Goal: Task Accomplishment & Management: Manage account settings

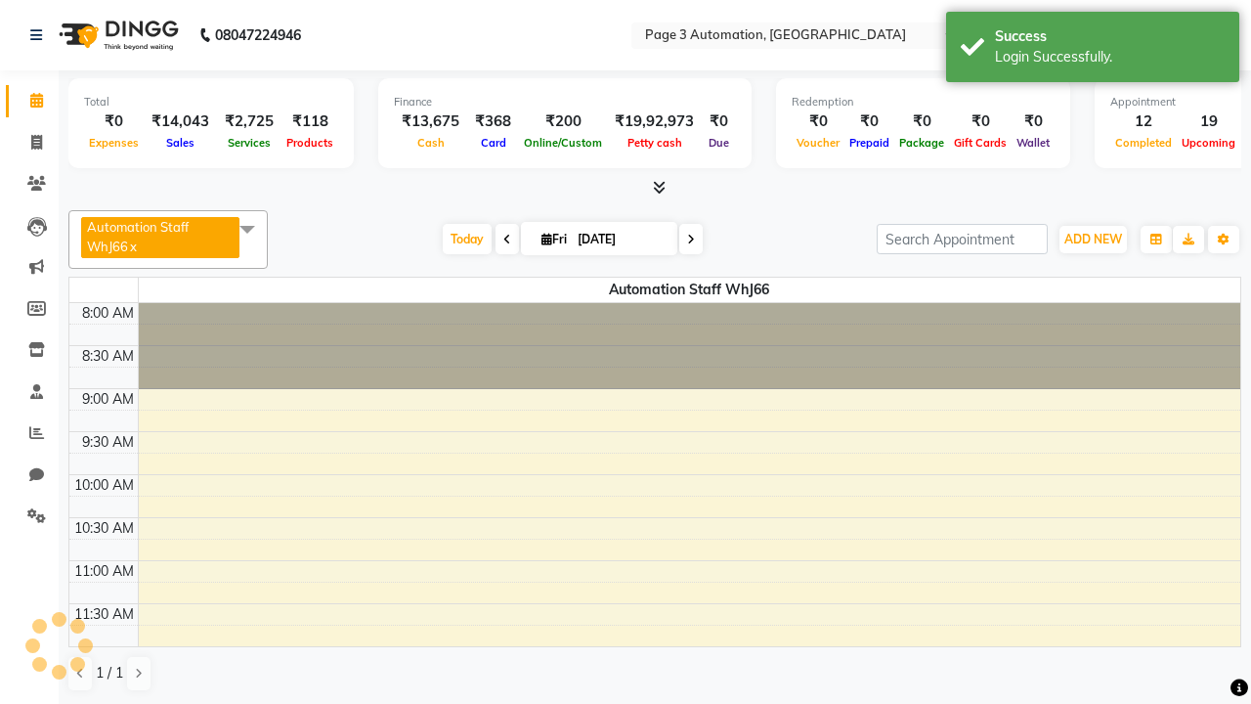
select select "en"
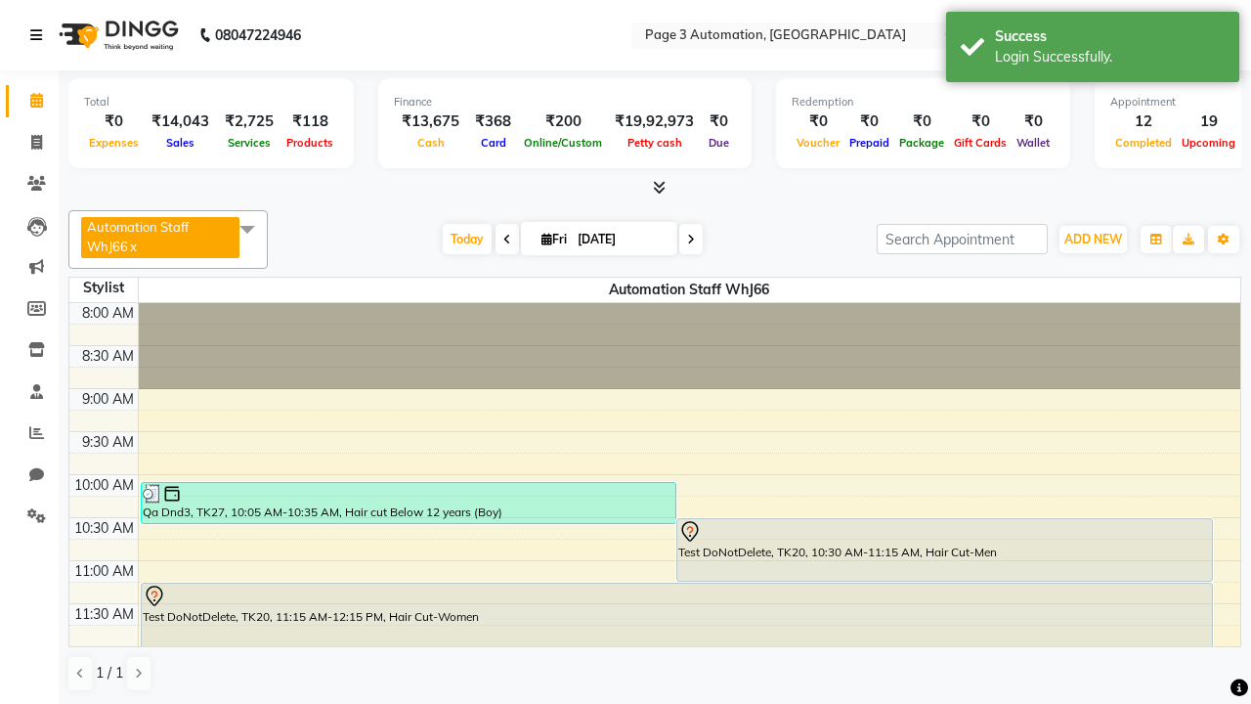
click at [40, 35] on icon at bounding box center [36, 35] width 12 height 14
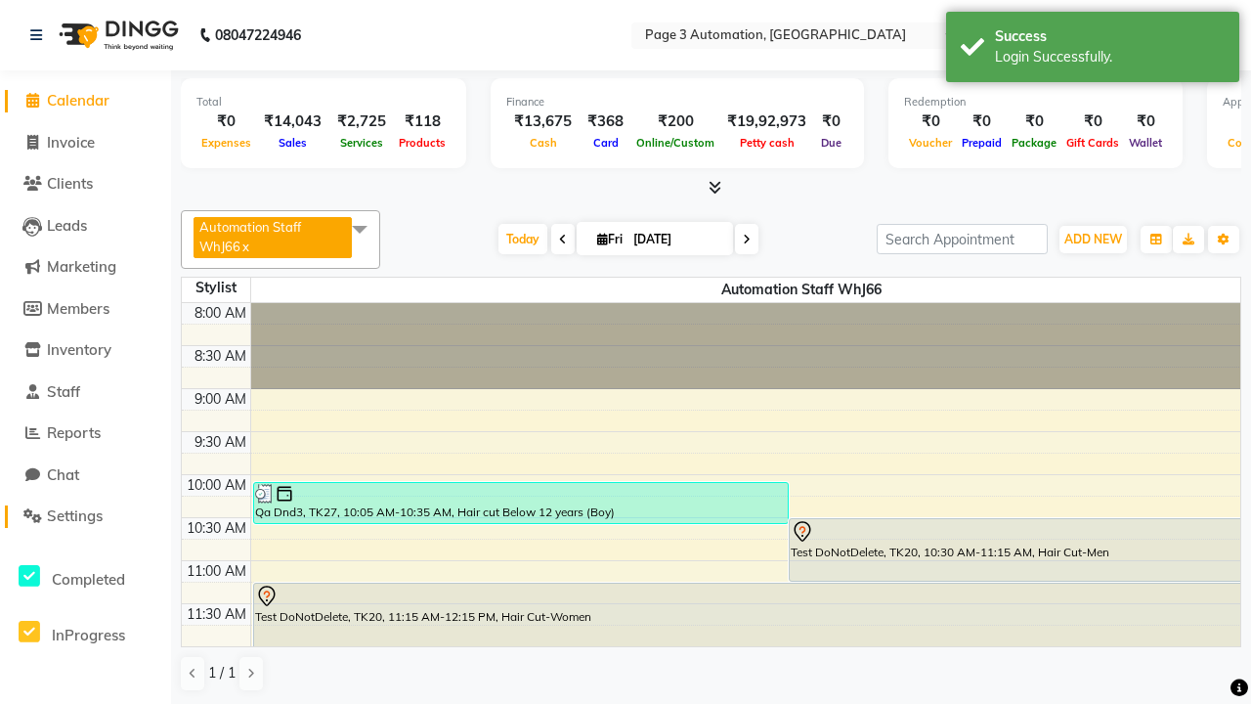
click at [85, 516] on span "Settings" at bounding box center [75, 515] width 56 height 19
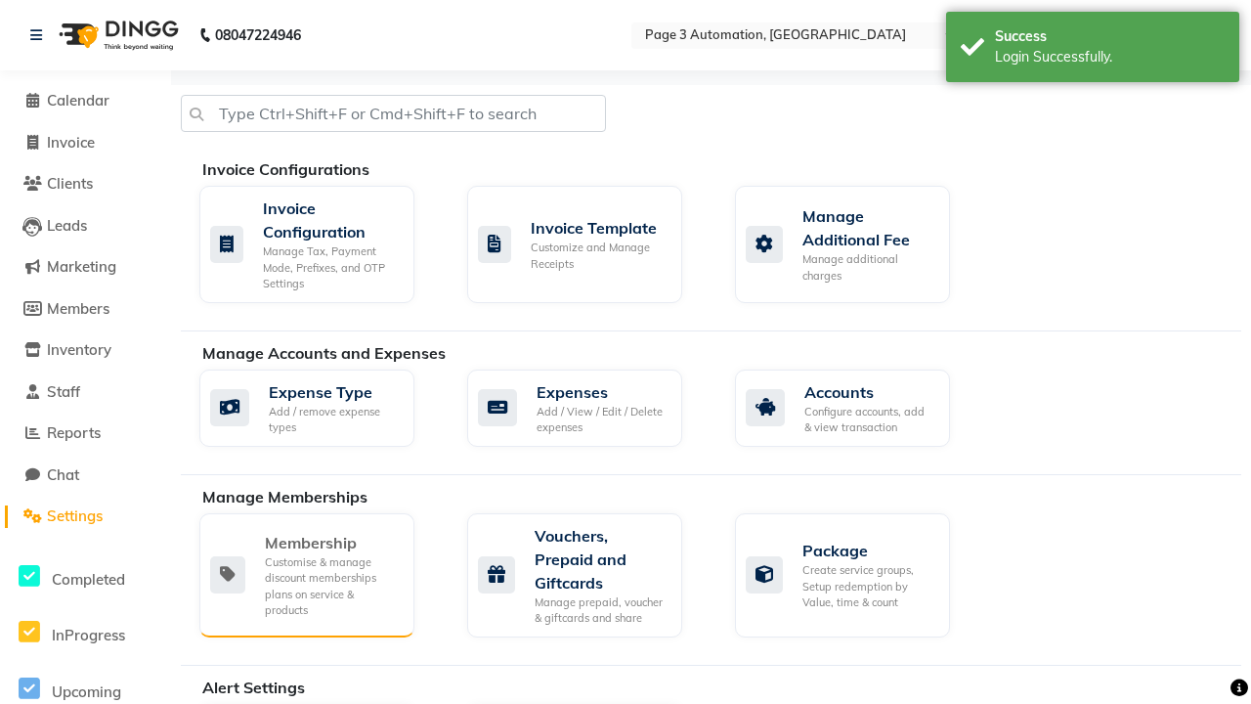
click at [331, 542] on div "Membership" at bounding box center [332, 542] width 134 height 23
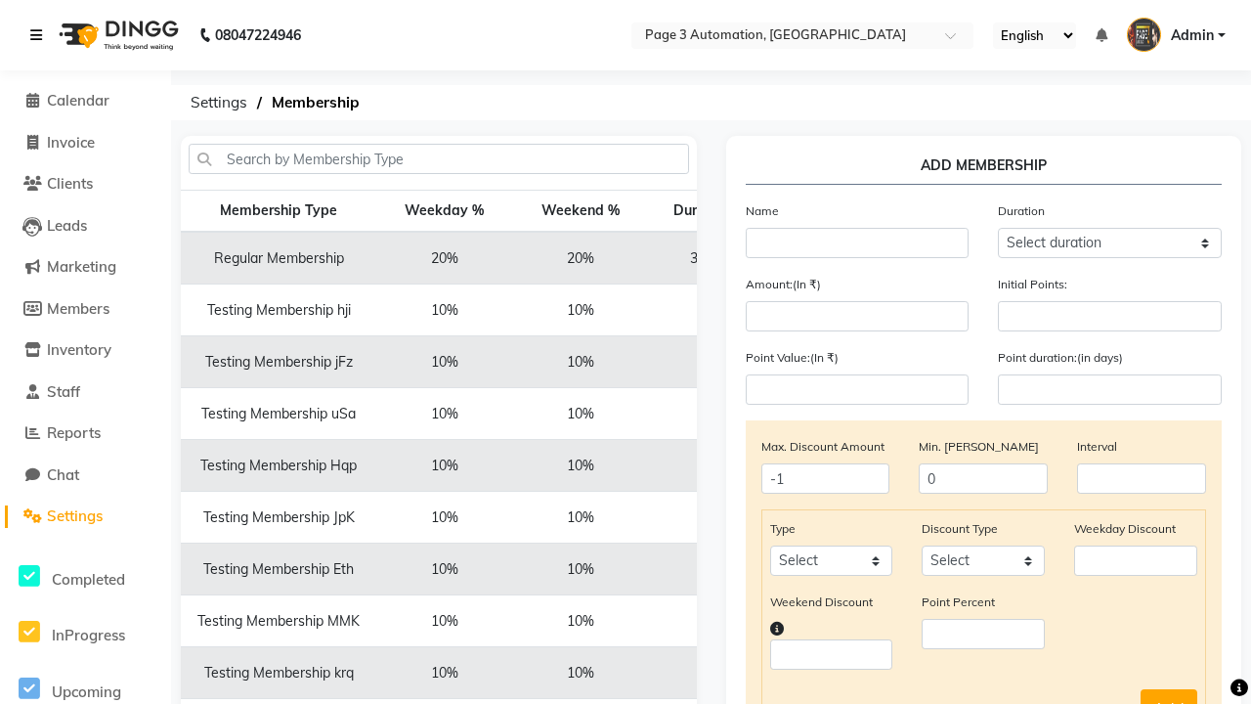
click at [40, 35] on icon at bounding box center [36, 35] width 12 height 14
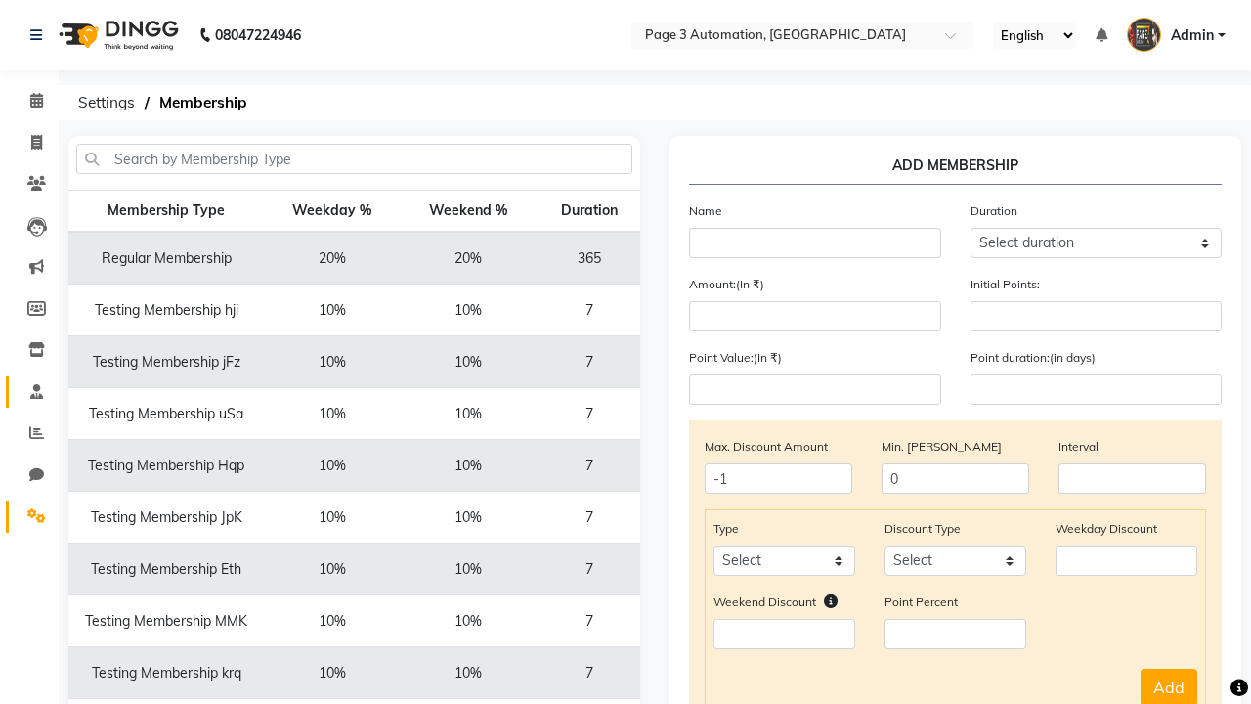
click at [29, 391] on span at bounding box center [37, 392] width 34 height 22
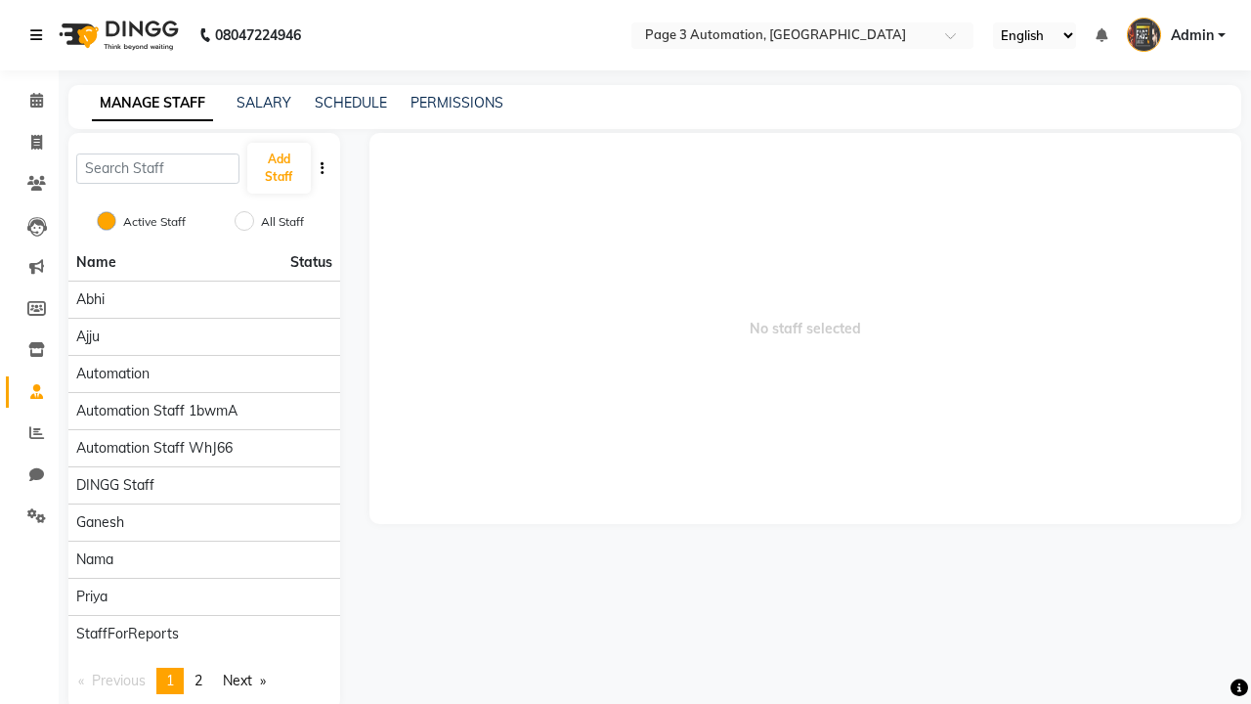
click at [40, 35] on icon at bounding box center [36, 35] width 12 height 14
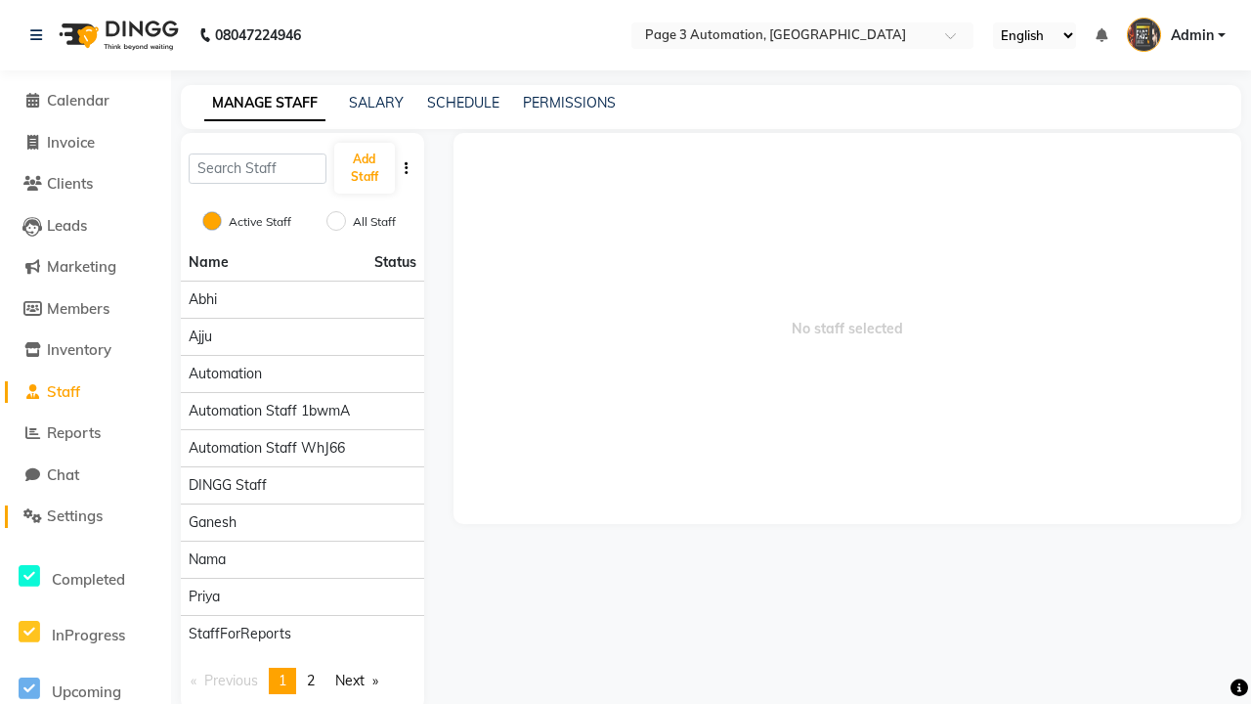
click at [85, 516] on span "Settings" at bounding box center [75, 515] width 56 height 19
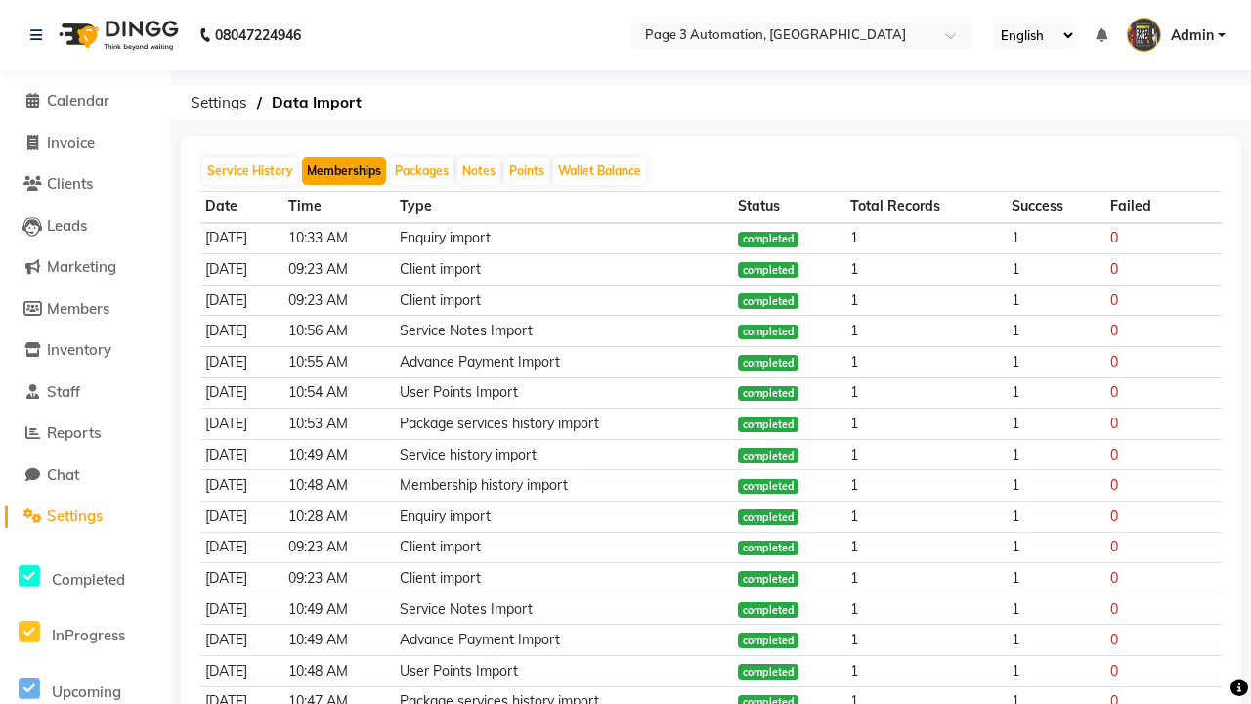
click at [344, 171] on button "Memberships" at bounding box center [344, 170] width 84 height 27
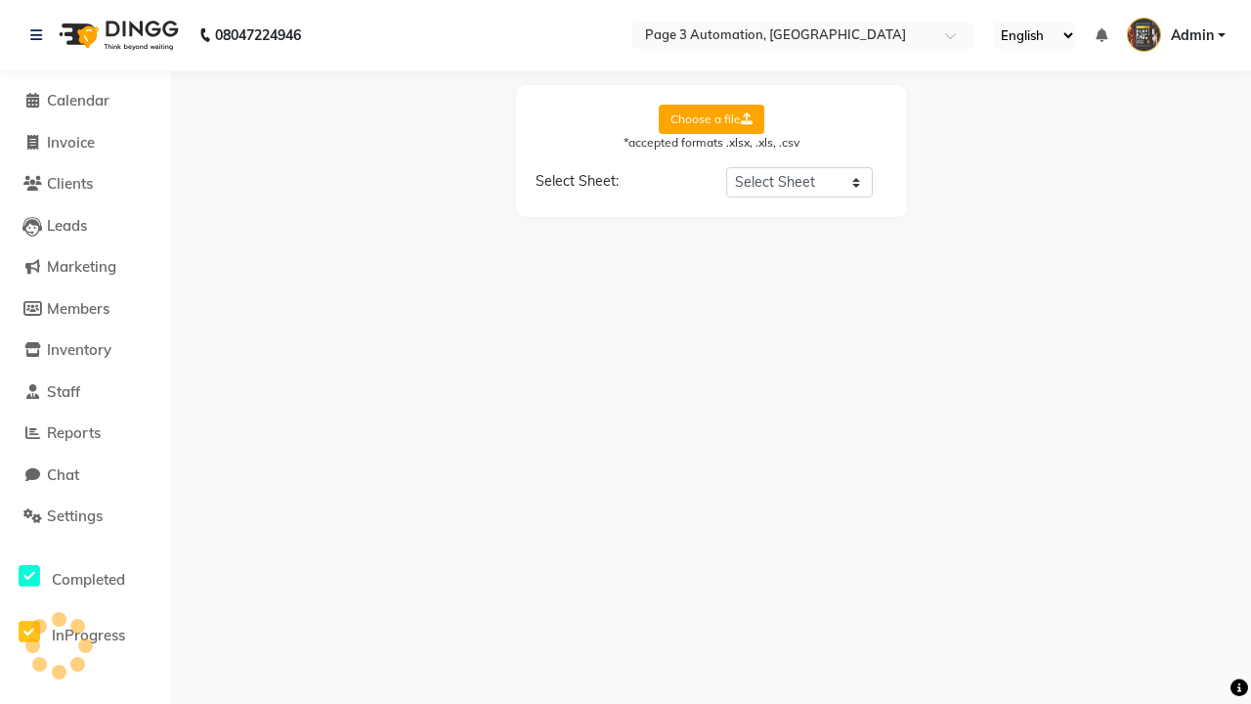
select select "Sheet1"
select select "Client Name"
select select "Mobile"
select select "Start Date"
select select "End Date"
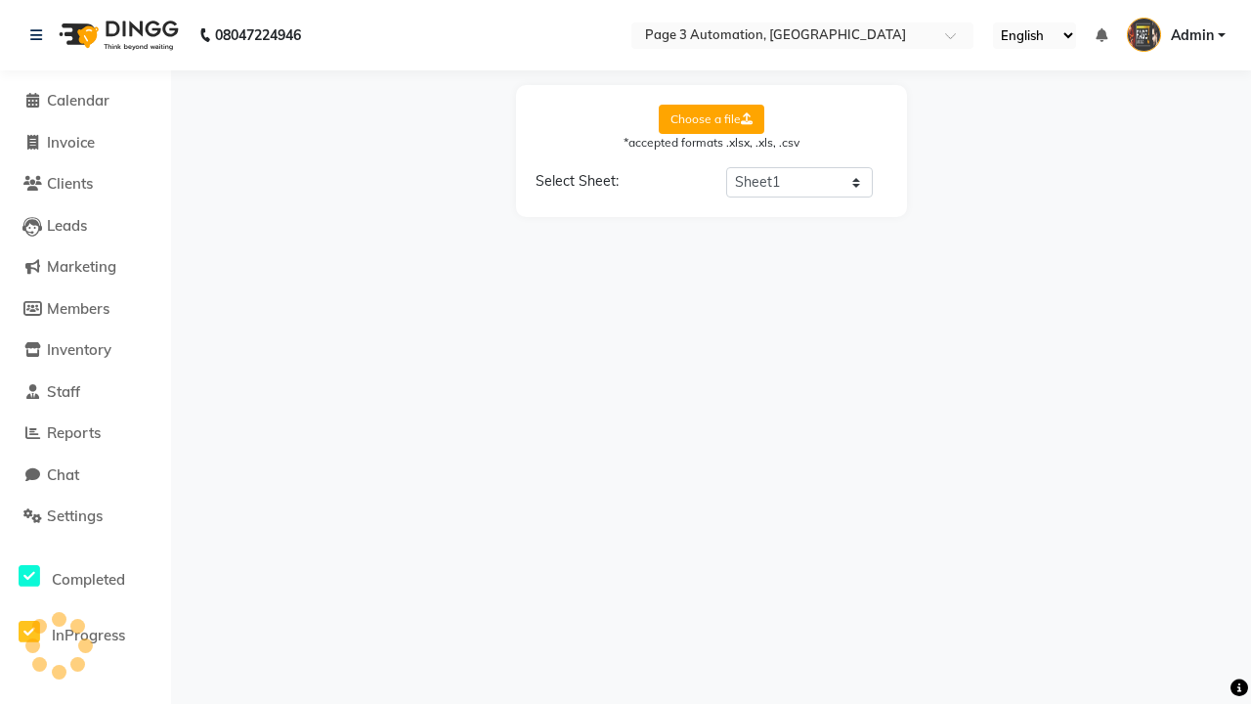
select select "Employee"
select select "Membership Name"
select select "Credit Balance"
select select "Amount"
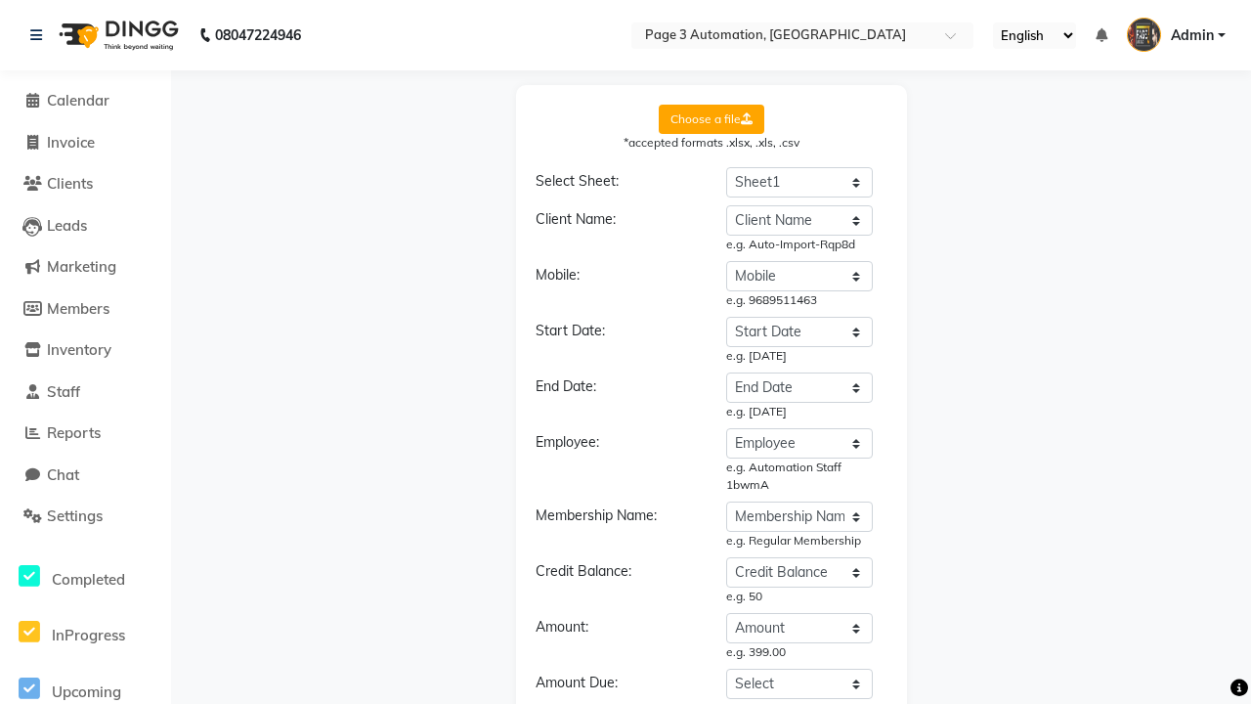
select select "DD/MM/YYYY"
select select "Membership"
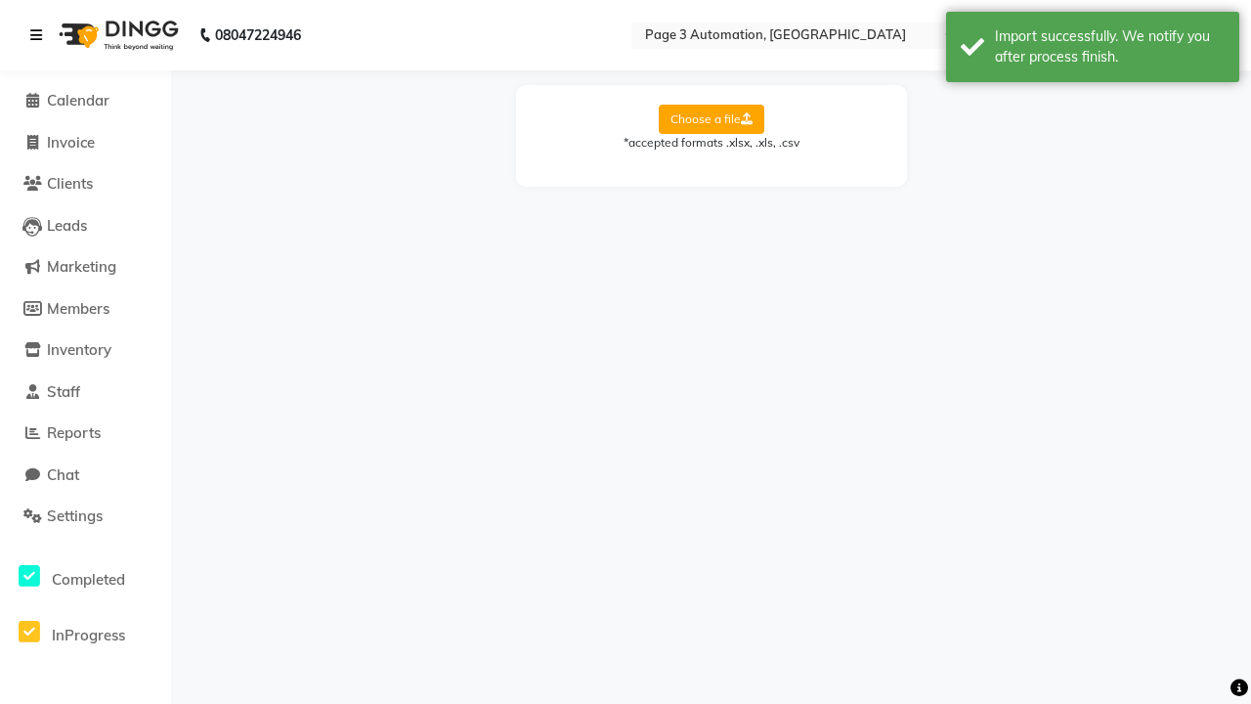
click at [1092, 50] on div "Import successfully. We notify you after process finish." at bounding box center [1110, 46] width 230 height 41
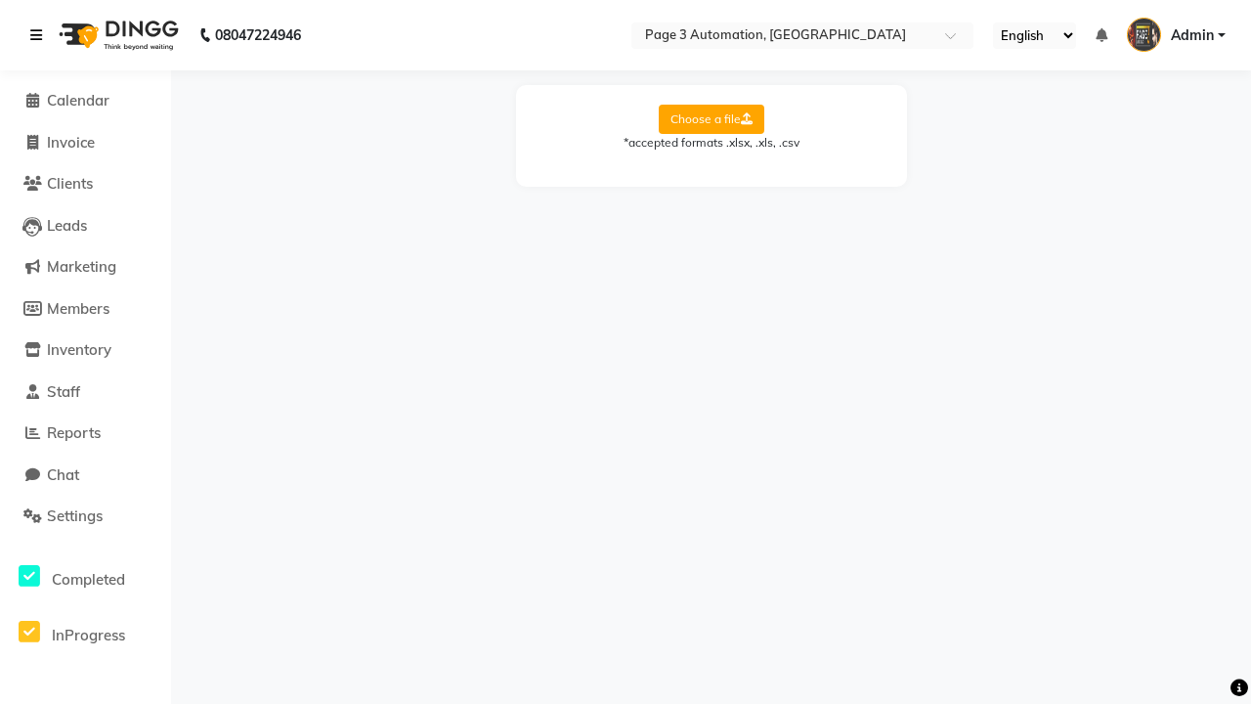
click at [40, 35] on icon at bounding box center [36, 35] width 12 height 14
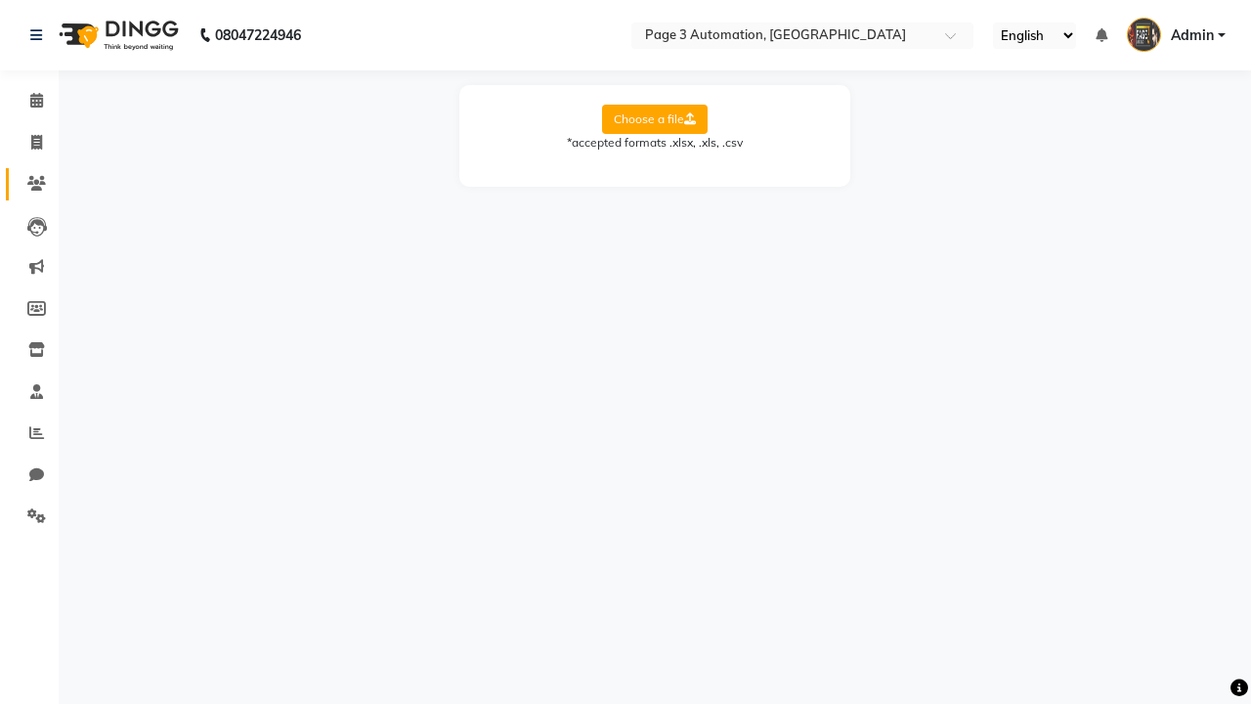
click at [29, 184] on icon at bounding box center [36, 183] width 19 height 15
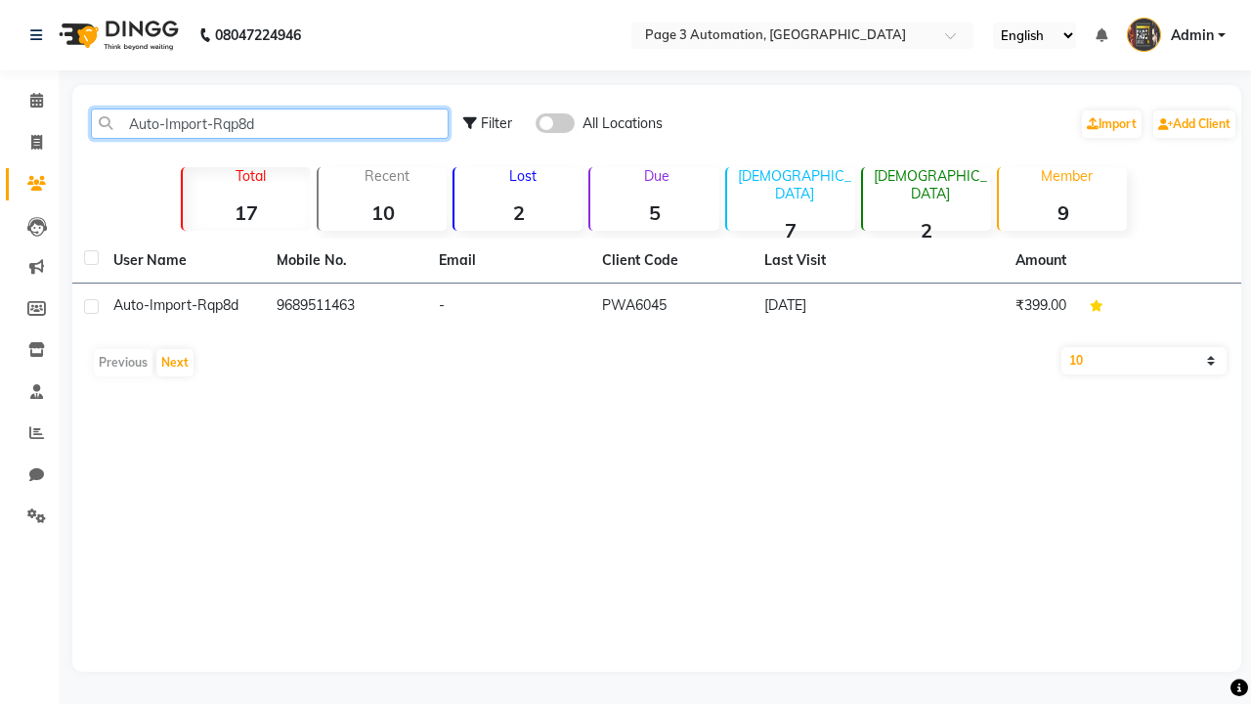
type input "Auto-Import-Rqp8d"
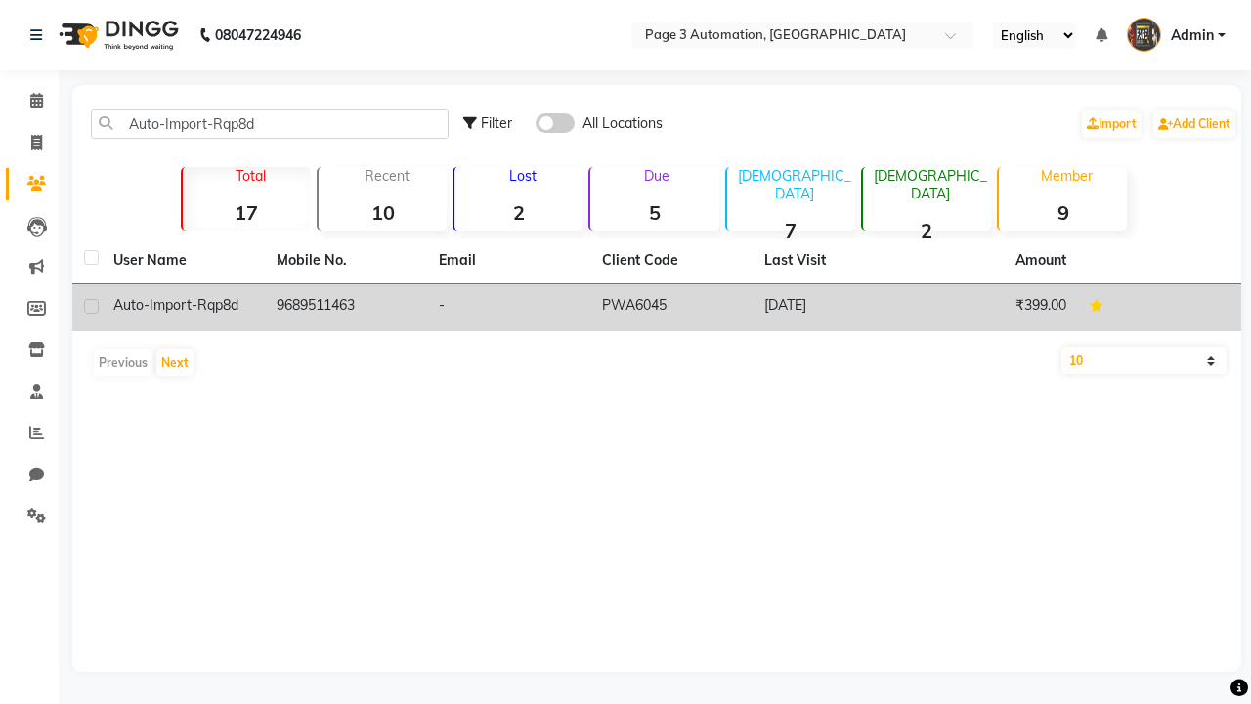
click at [657, 307] on td "PWA6045" at bounding box center [671, 307] width 163 height 48
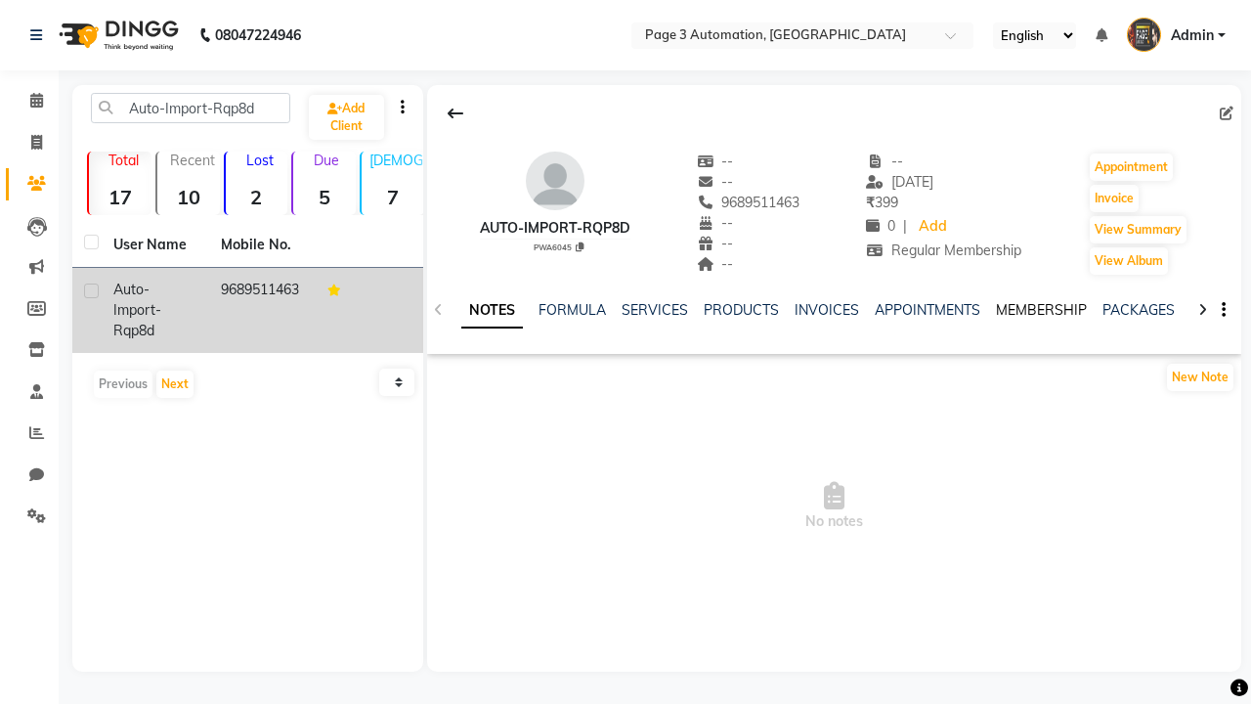
click at [1041, 310] on link "MEMBERSHIP" at bounding box center [1041, 310] width 91 height 18
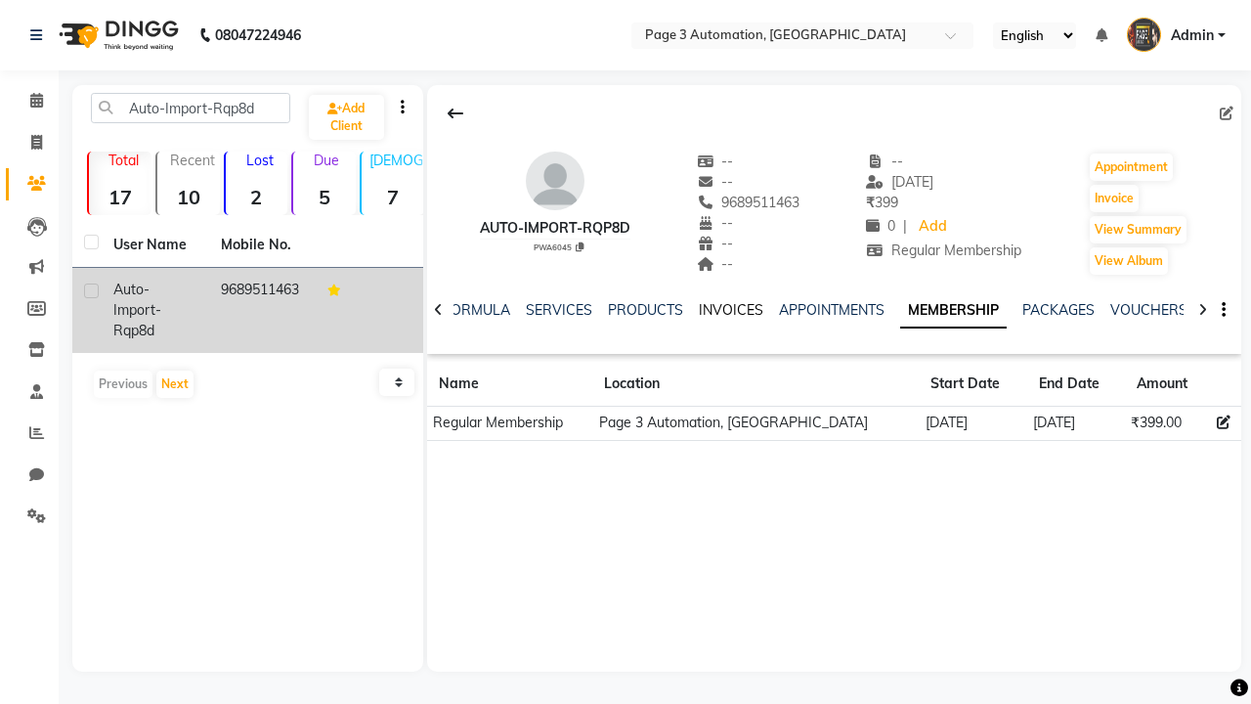
click at [730, 310] on link "INVOICES" at bounding box center [731, 310] width 64 height 18
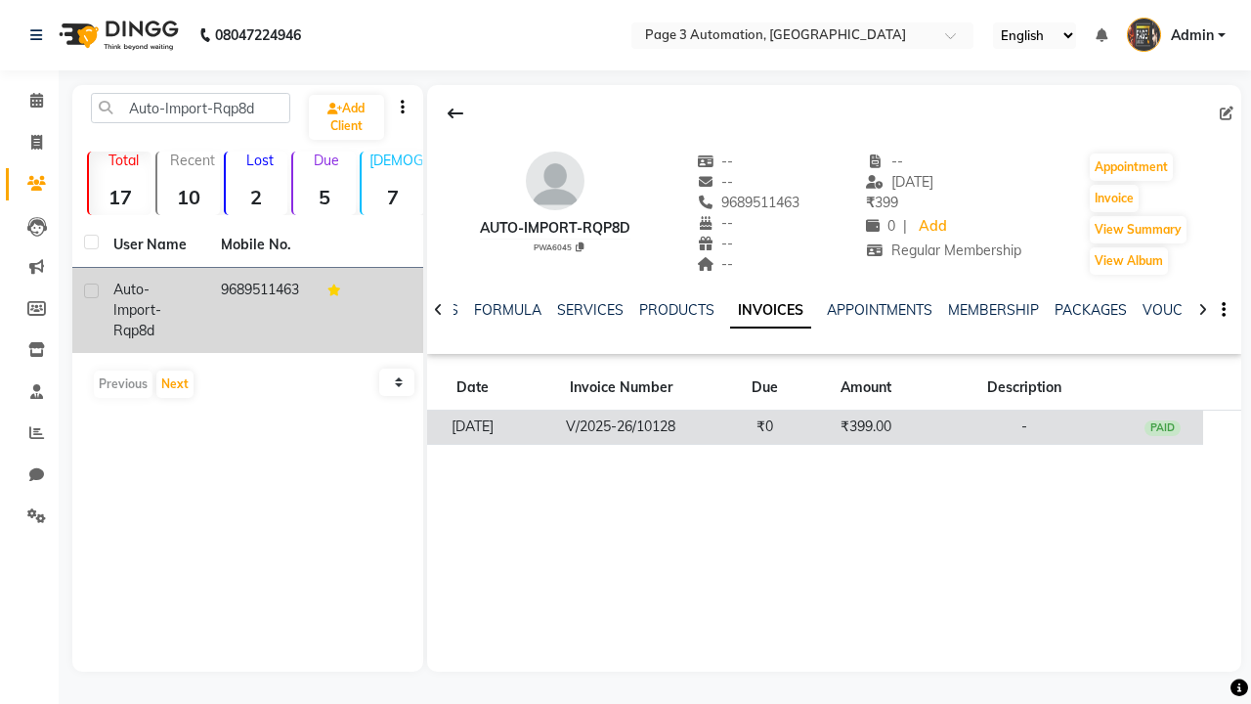
click at [833, 426] on td "₹399.00" at bounding box center [865, 427] width 121 height 34
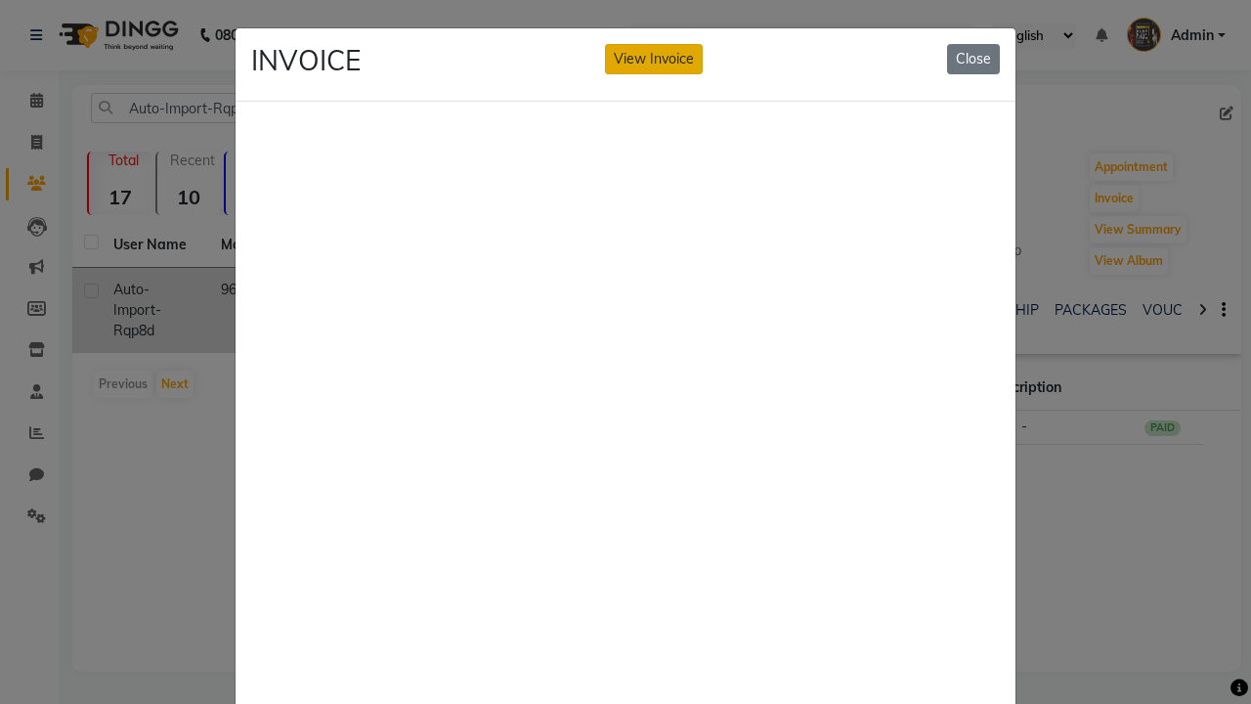
click at [654, 59] on button "View Invoice" at bounding box center [654, 59] width 98 height 30
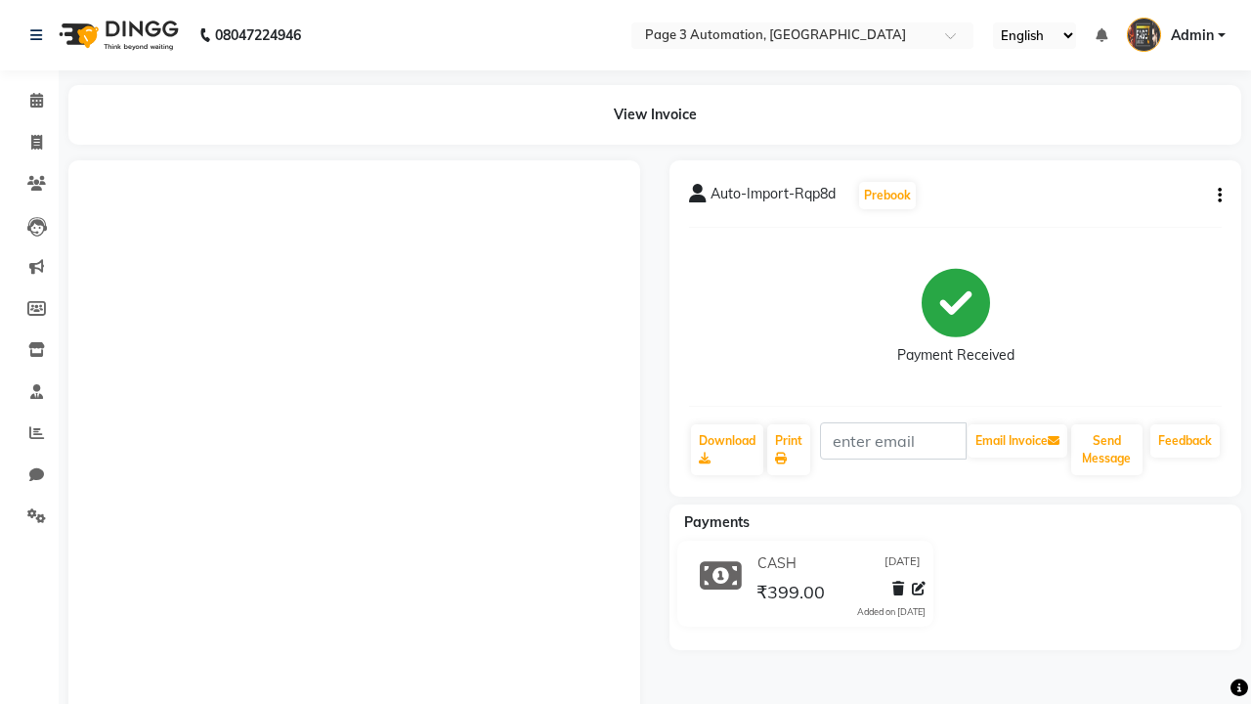
click at [1216, 195] on button "button" at bounding box center [1216, 196] width 12 height 21
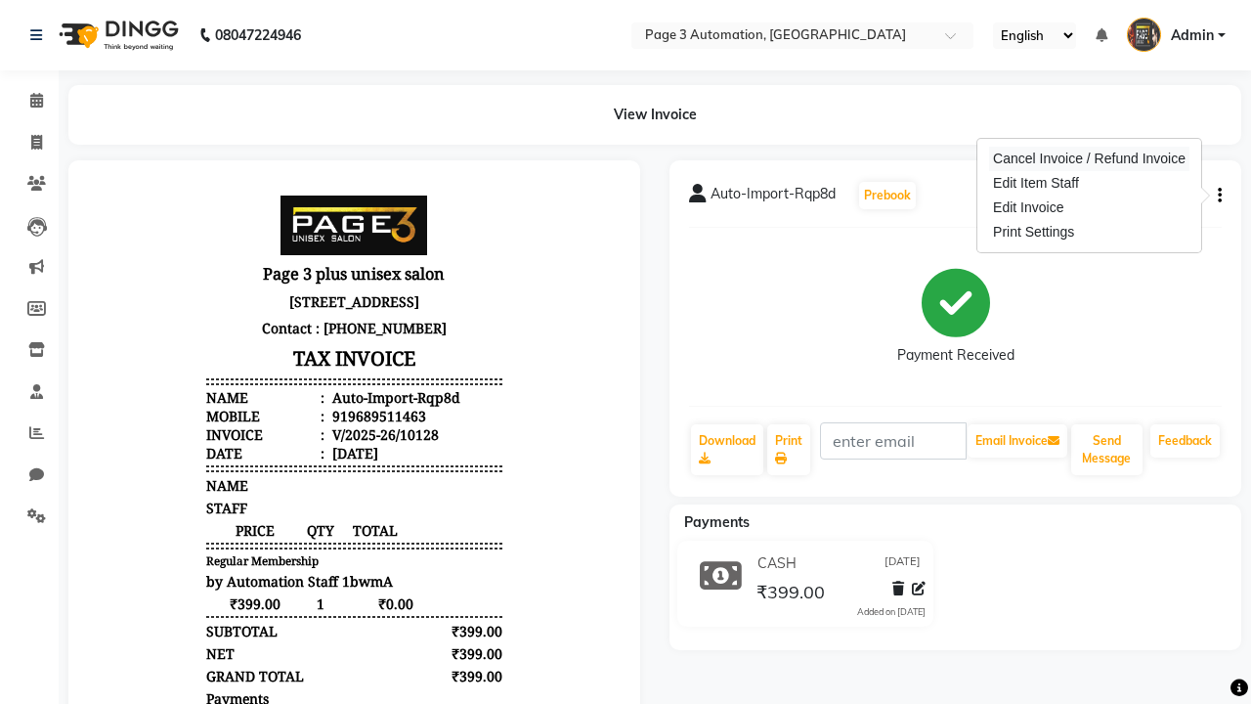
click at [1089, 158] on div "Cancel Invoice / Refund Invoice" at bounding box center [1089, 159] width 200 height 24
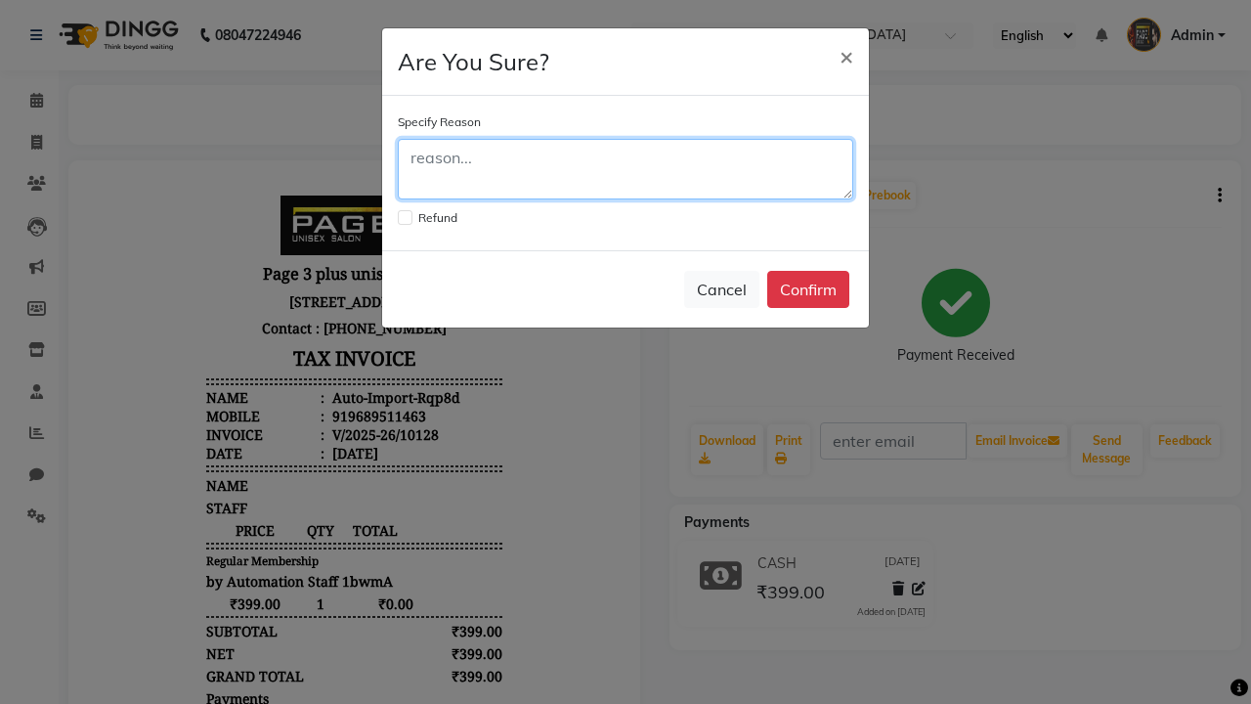
click at [625, 169] on textarea at bounding box center [625, 169] width 455 height 61
type textarea "Testing"
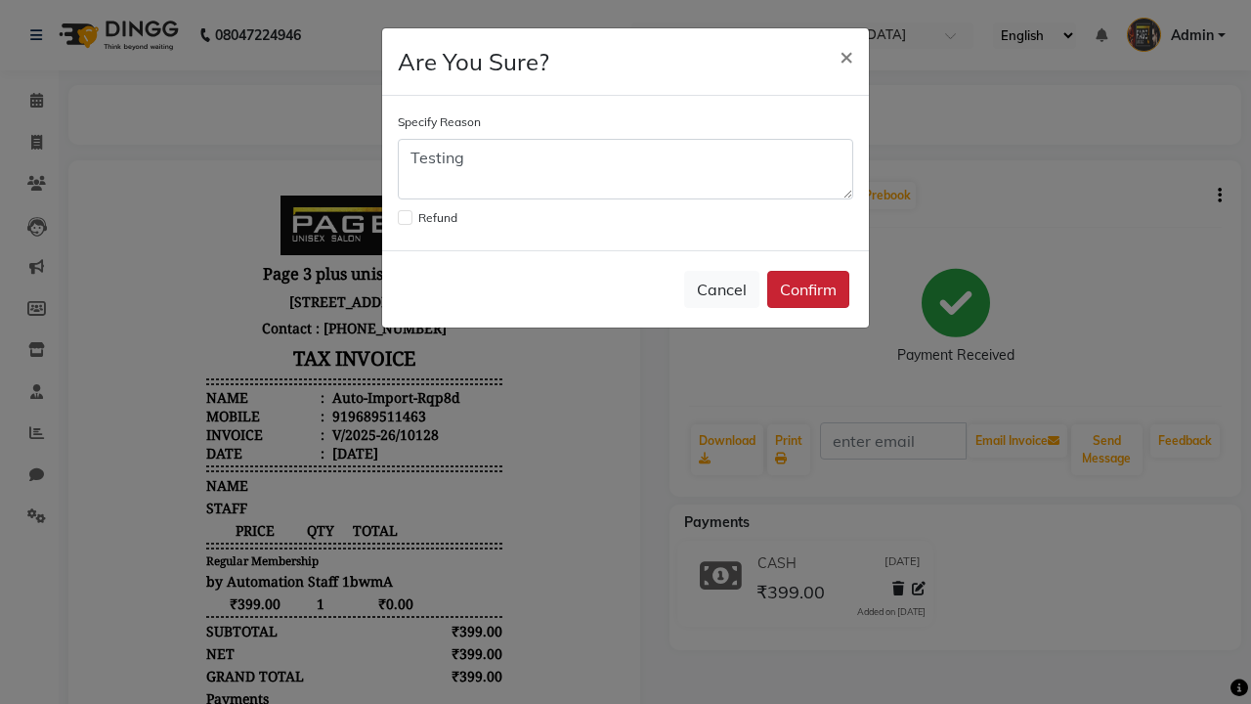
click at [808, 289] on button "Confirm" at bounding box center [808, 289] width 82 height 37
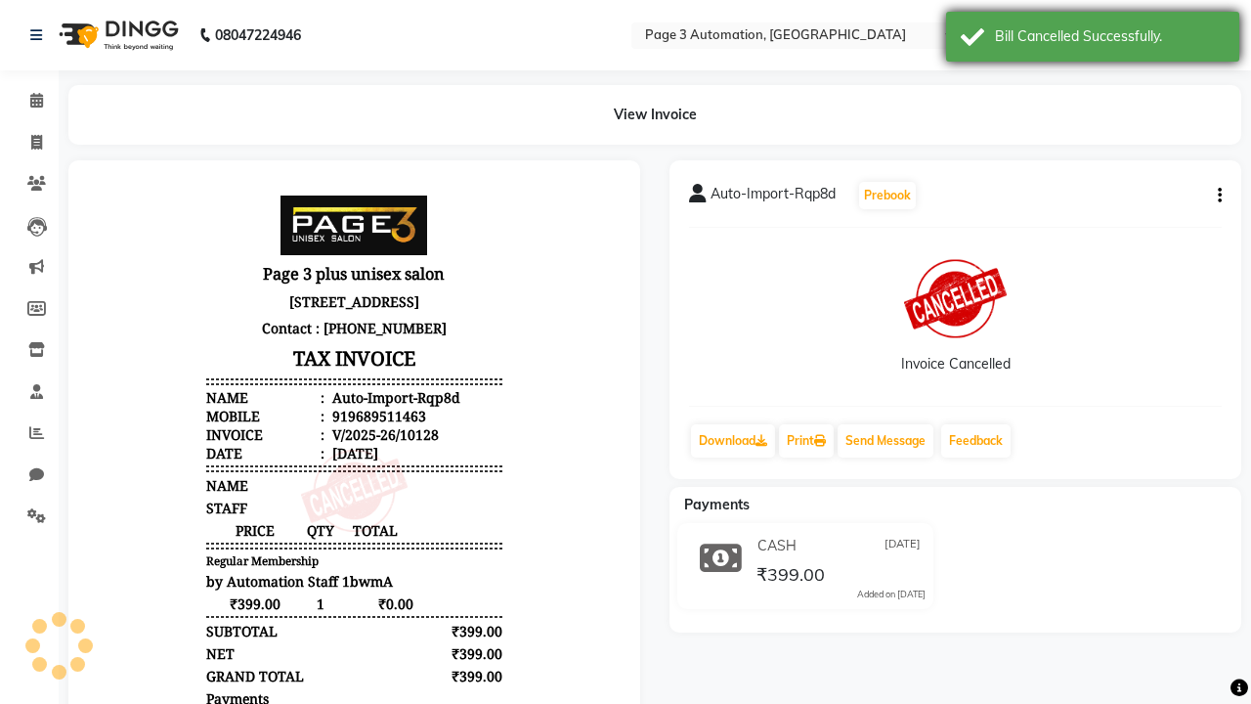
click at [1092, 39] on div "Bill Cancelled Successfully." at bounding box center [1110, 36] width 230 height 21
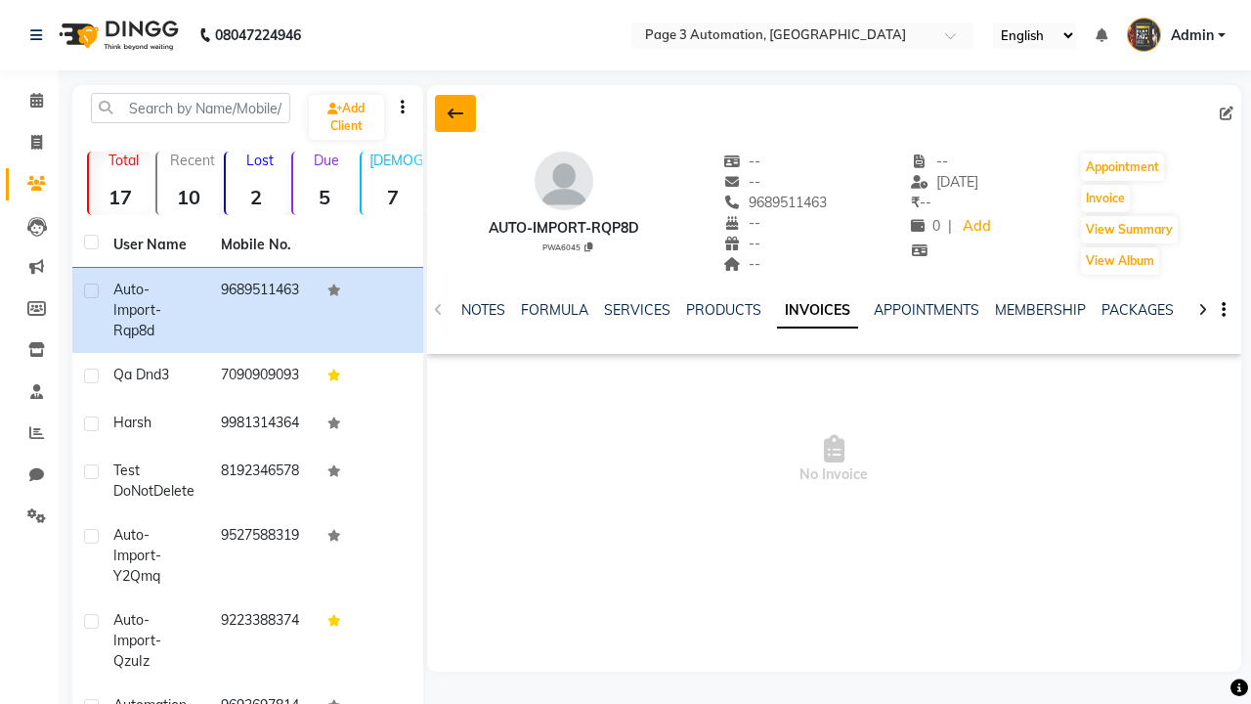
click at [454, 113] on icon at bounding box center [456, 114] width 16 height 16
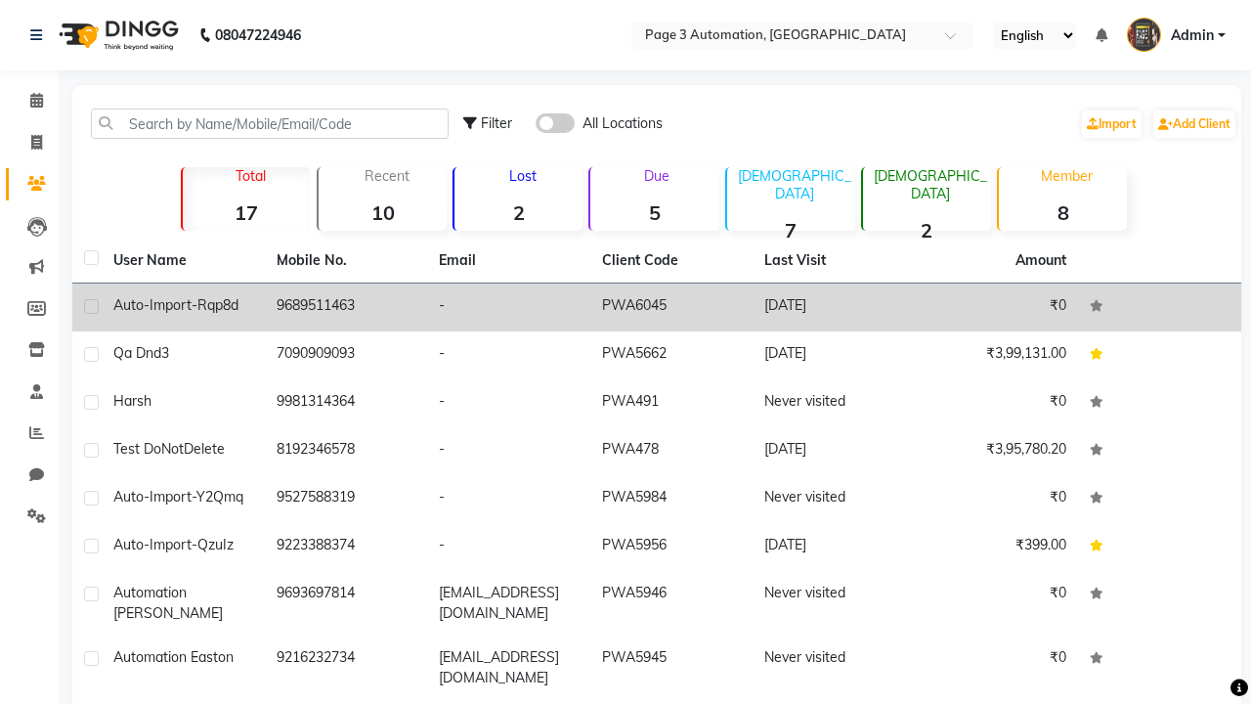
click at [91, 306] on label at bounding box center [91, 306] width 15 height 15
click at [91, 306] on input "checkbox" at bounding box center [90, 307] width 13 height 13
checkbox input "true"
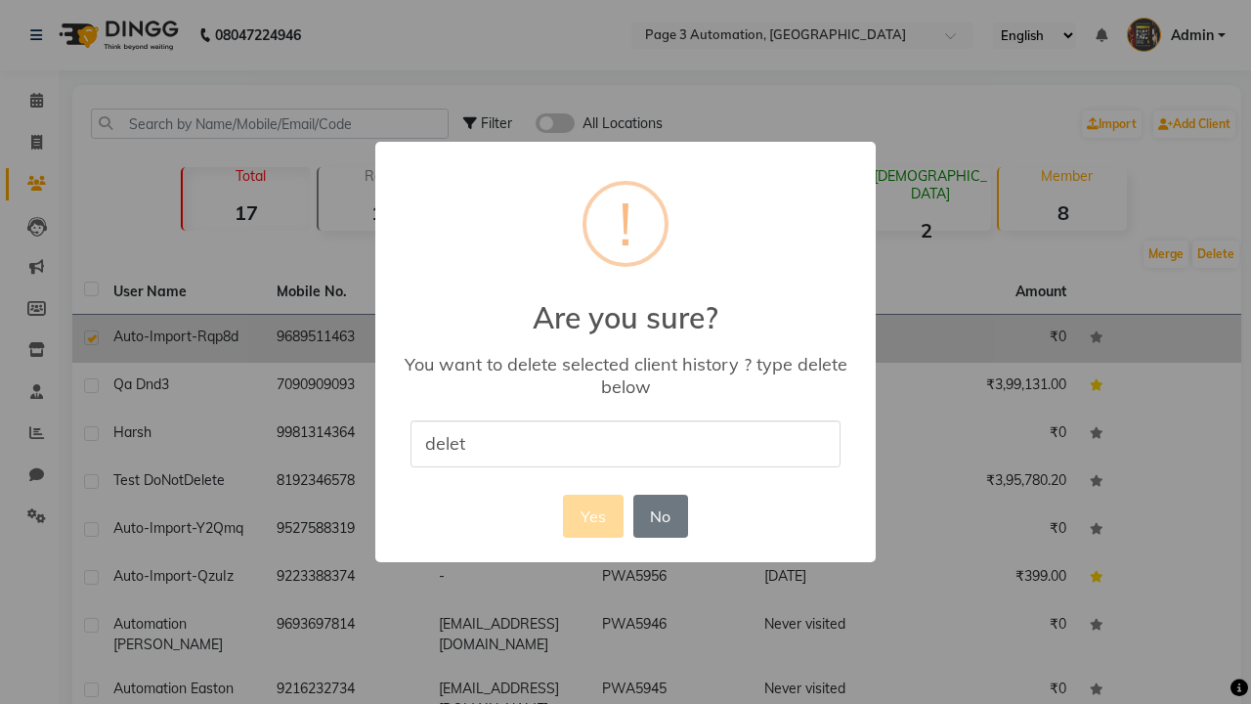
type input "delete"
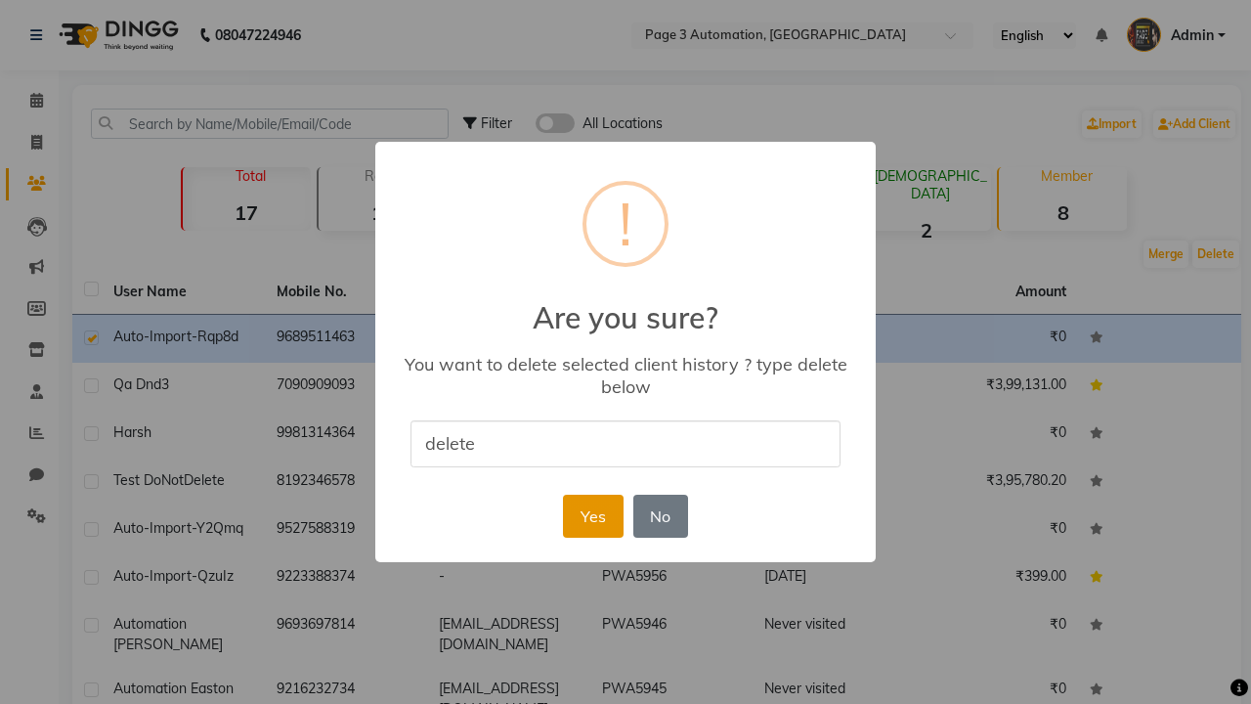
click at [592, 515] on button "Yes" at bounding box center [593, 515] width 60 height 43
